Goal: Task Accomplishment & Management: Manage account settings

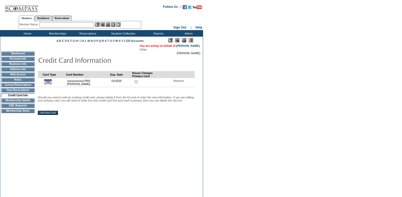
click at [60, 25] on input "text" at bounding box center [67, 24] width 55 height 5
drag, startPoint x: 95, startPoint y: 87, endPoint x: 66, endPoint y: 87, distance: 28.8
click at [66, 87] on td "xxxxxxxxxxxx7859 [PERSON_NAME] 1560005241CD8912E0631D588D0A039E" at bounding box center [88, 82] width 44 height 9
copy td "[PERSON_NAME]"
drag, startPoint x: 112, startPoint y: 83, endPoint x: 125, endPoint y: 83, distance: 13.4
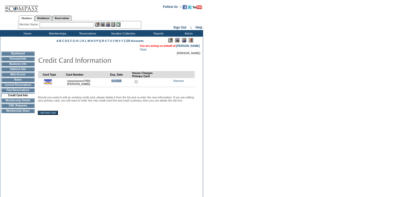
click at [125, 83] on td "01/2026" at bounding box center [121, 82] width 22 height 9
copy td "01/2026"
click at [58, 24] on input "text" at bounding box center [67, 24] width 55 height 5
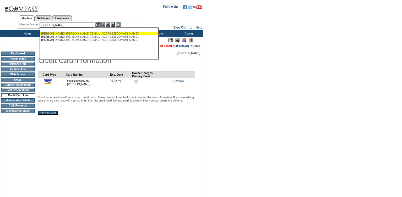
click at [100, 34] on div "[PERSON_NAME] ([EMAIL_ADDRESS][DOMAIN_NAME])" at bounding box center [98, 33] width 115 height 3
type input "[PERSON_NAME] ([EMAIL_ADDRESS][DOMAIN_NAME])"
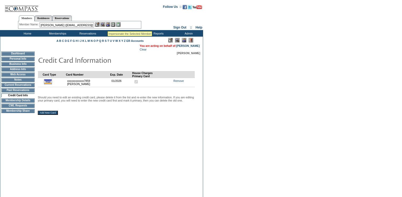
click at [108, 25] on img at bounding box center [108, 24] width 4 height 4
click at [104, 24] on img at bounding box center [102, 24] width 4 height 4
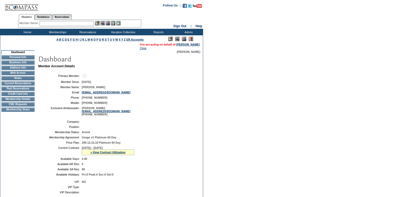
click at [21, 96] on td "Credit Card Info" at bounding box center [17, 94] width 33 height 4
